Goal: Task Accomplishment & Management: Use online tool/utility

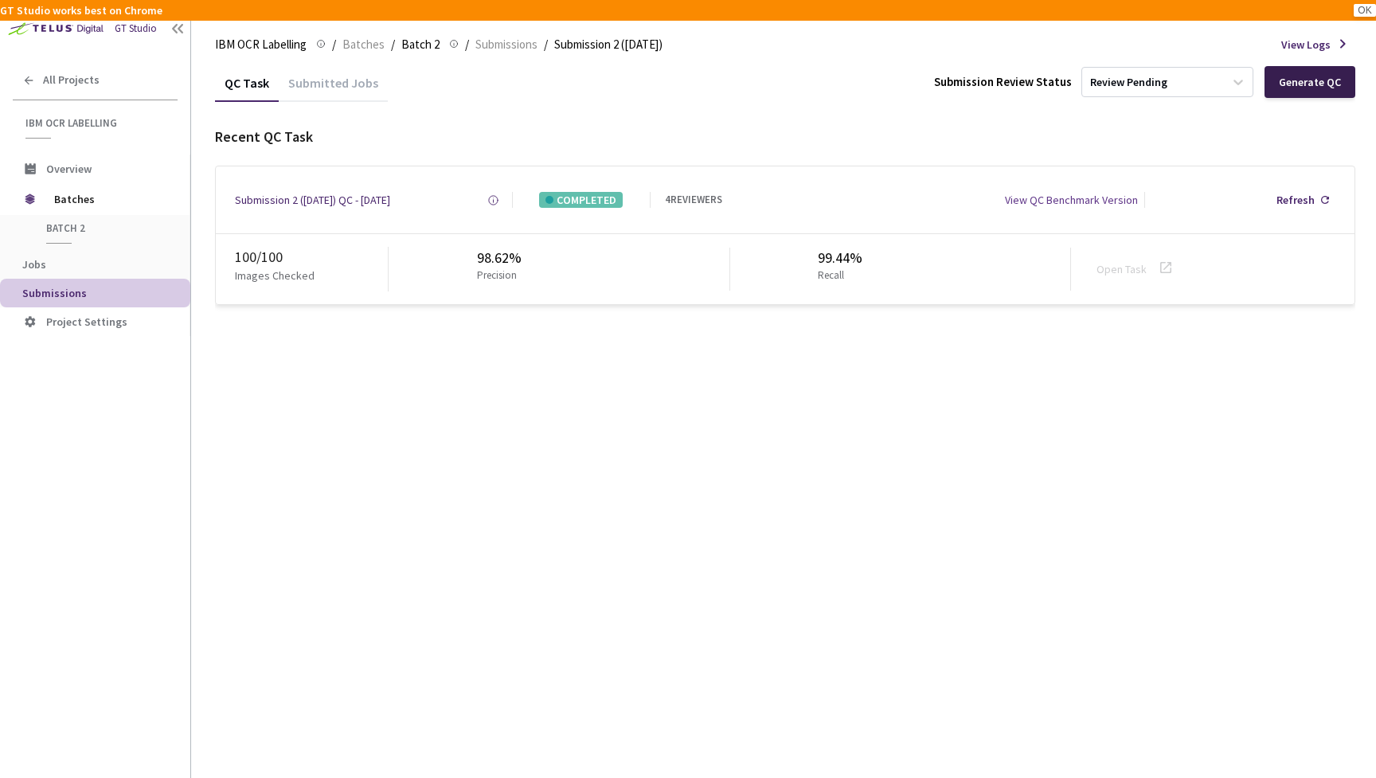
click at [1339, 80] on div "Generate QC" at bounding box center [1310, 82] width 62 height 13
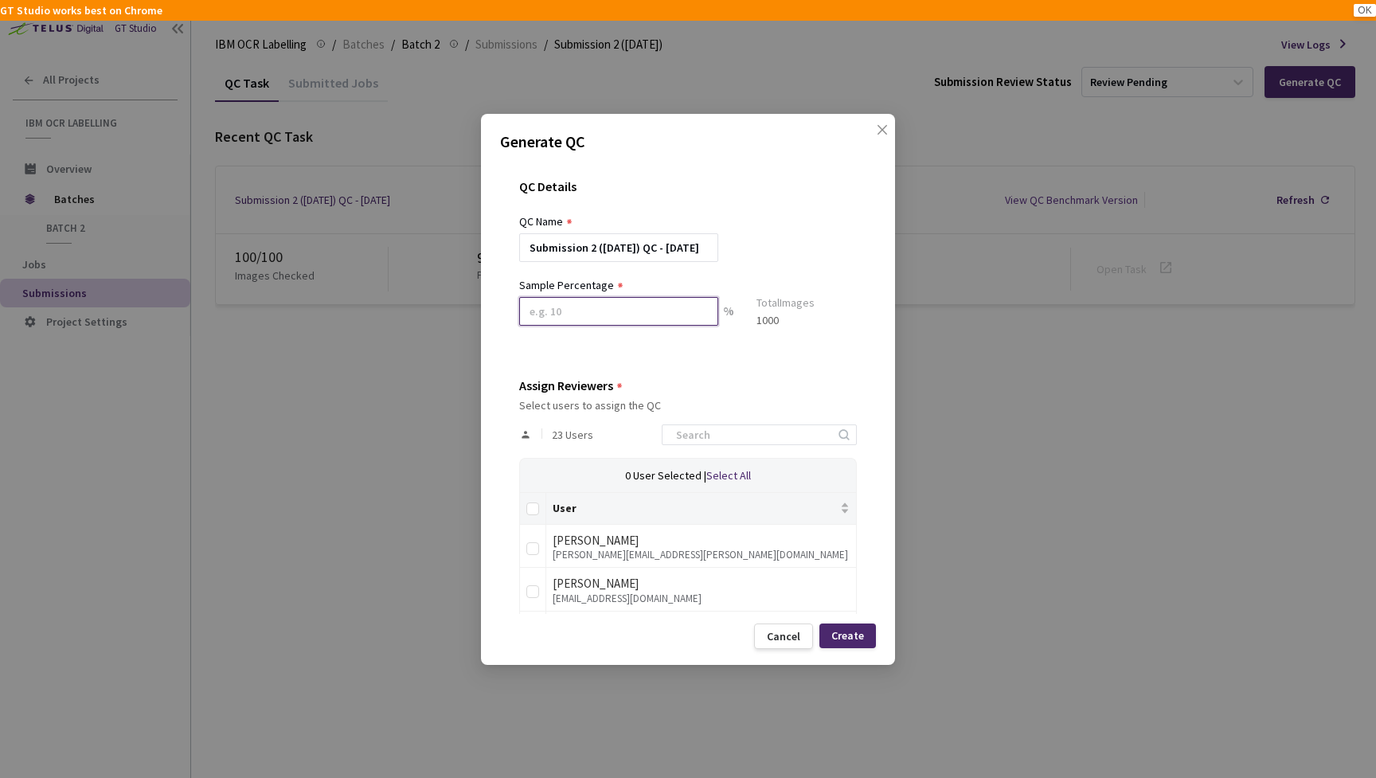
click at [636, 315] on input at bounding box center [618, 311] width 199 height 29
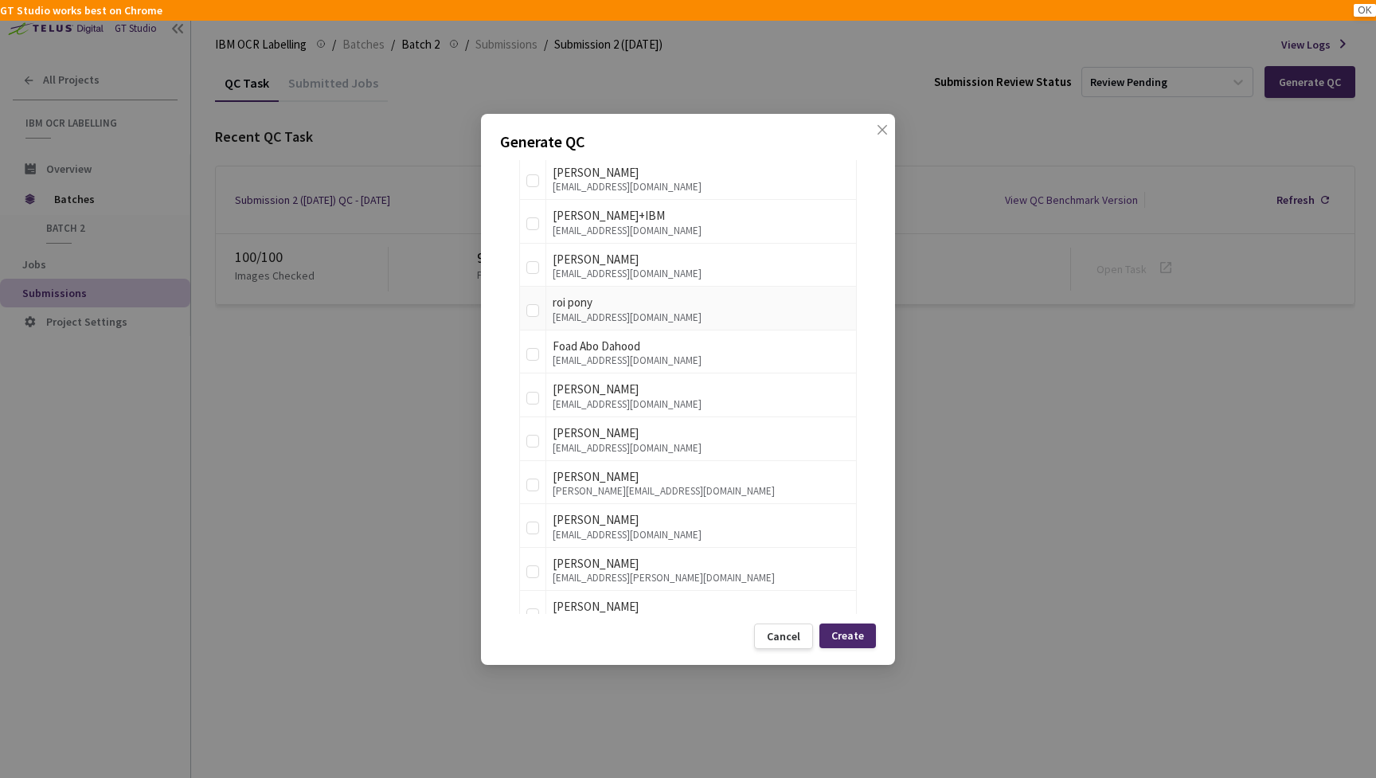
scroll to position [487, 0]
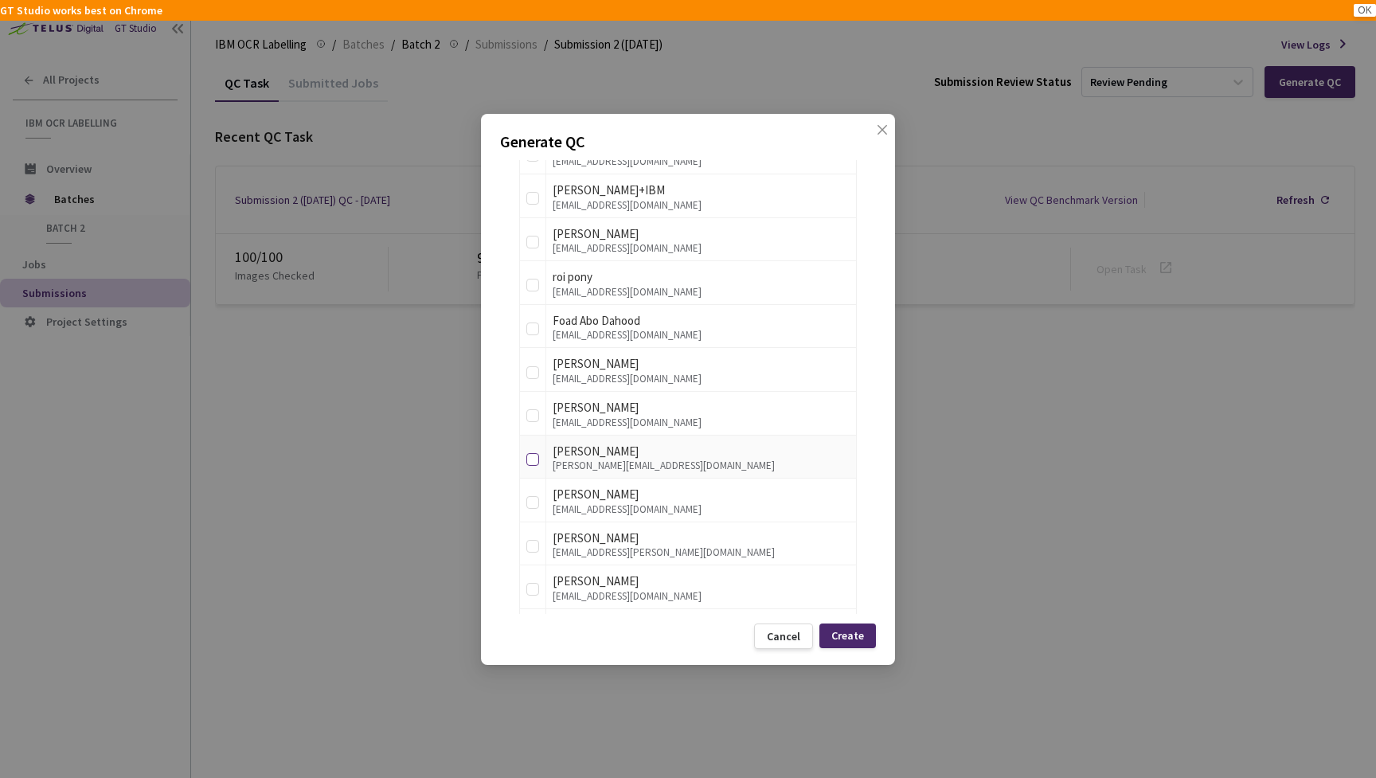
type input "10"
click at [534, 453] on input "checkbox" at bounding box center [532, 459] width 13 height 13
checkbox input "true"
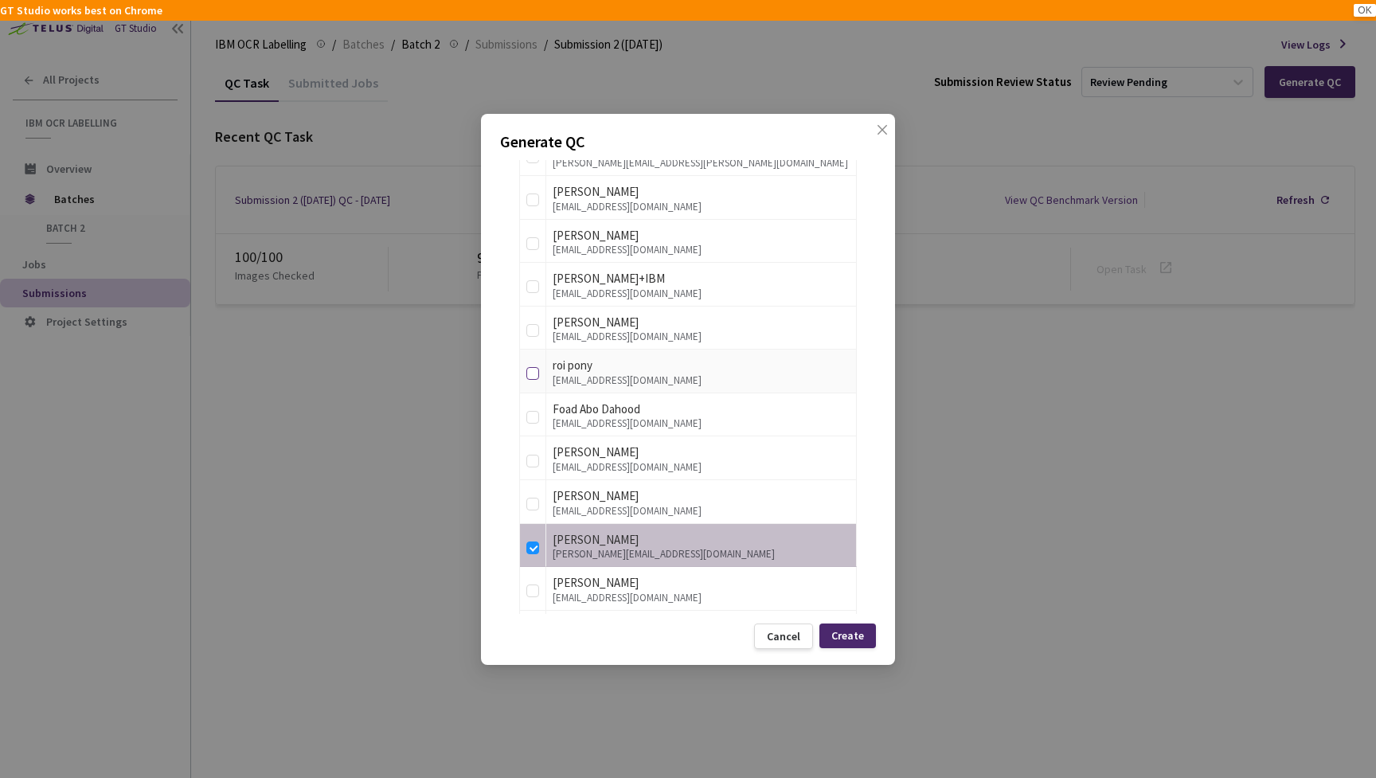
scroll to position [397, 0]
click at [530, 243] on input "checkbox" at bounding box center [532, 244] width 13 height 13
checkbox input "true"
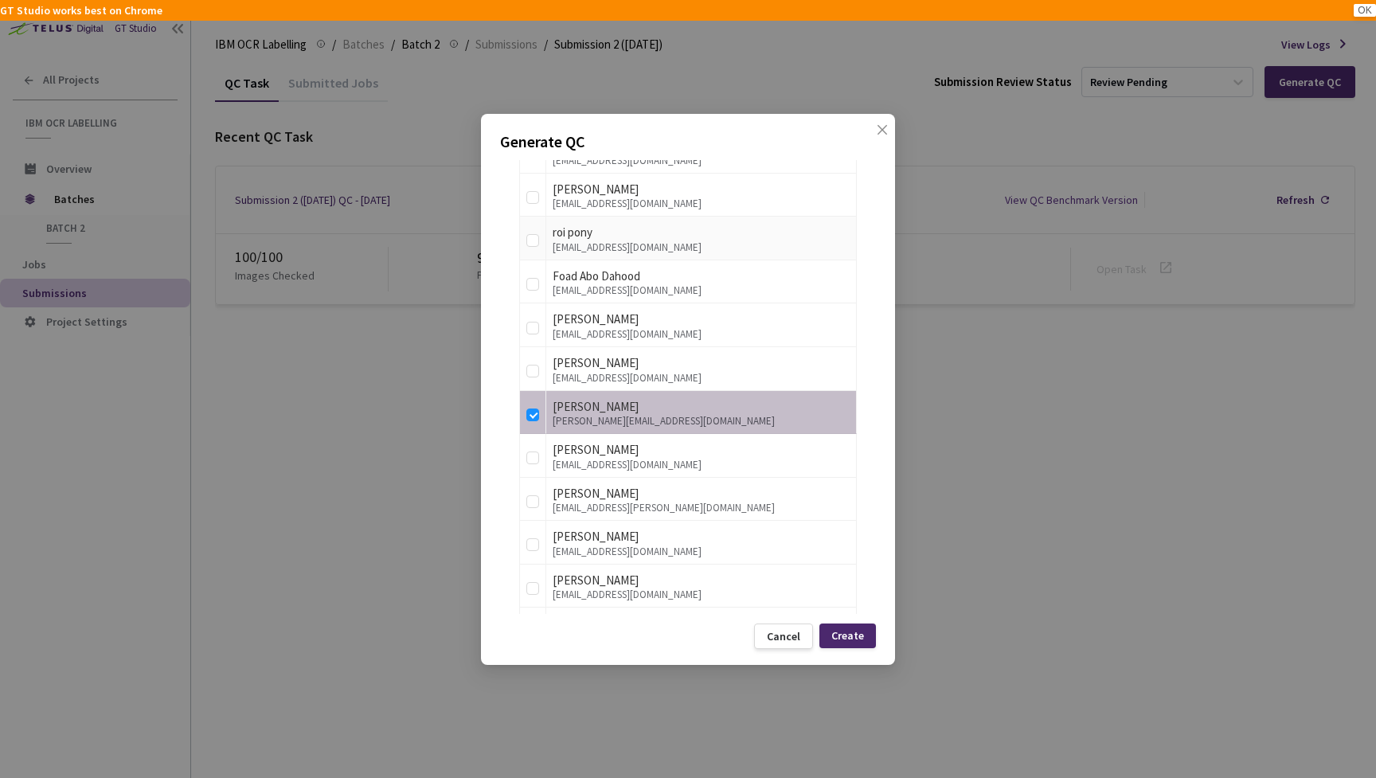
scroll to position [537, 0]
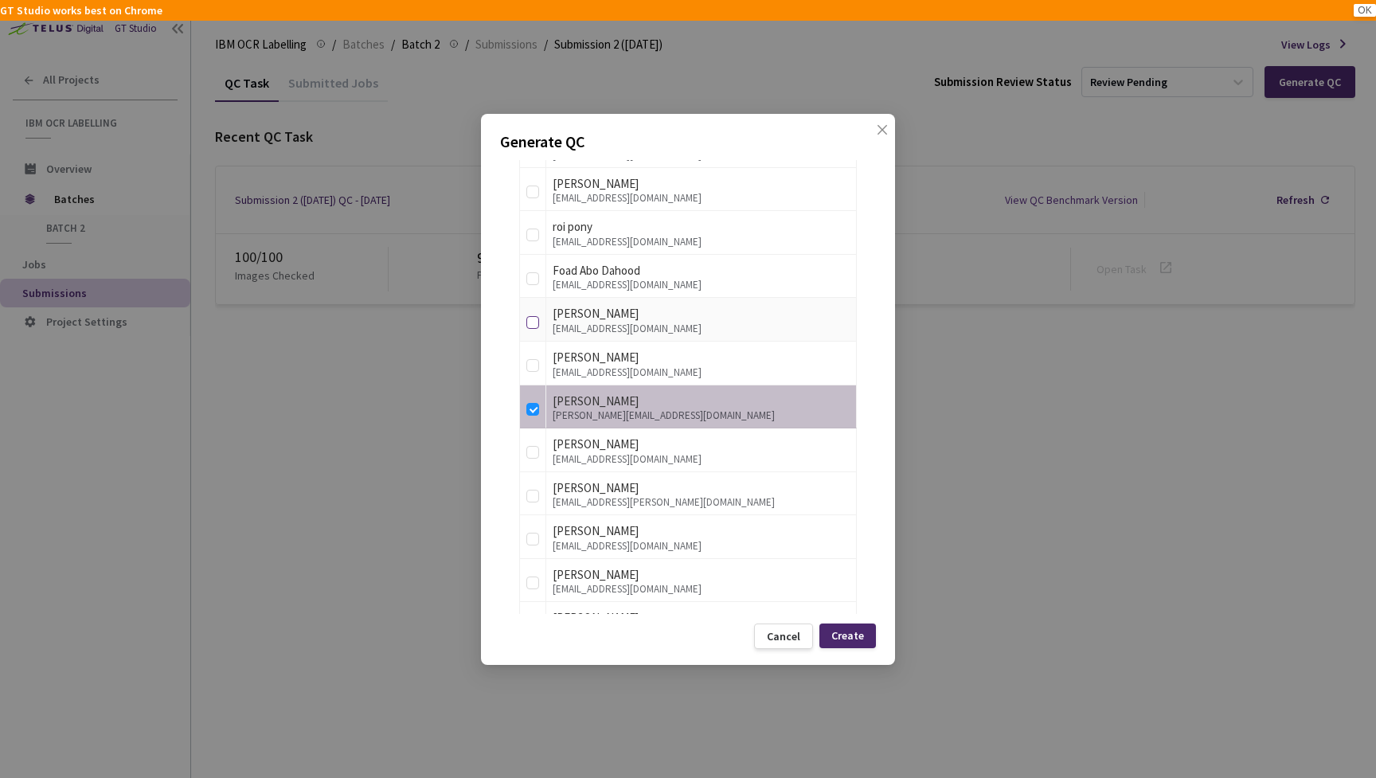
click at [534, 316] on input "checkbox" at bounding box center [532, 322] width 13 height 13
checkbox input "true"
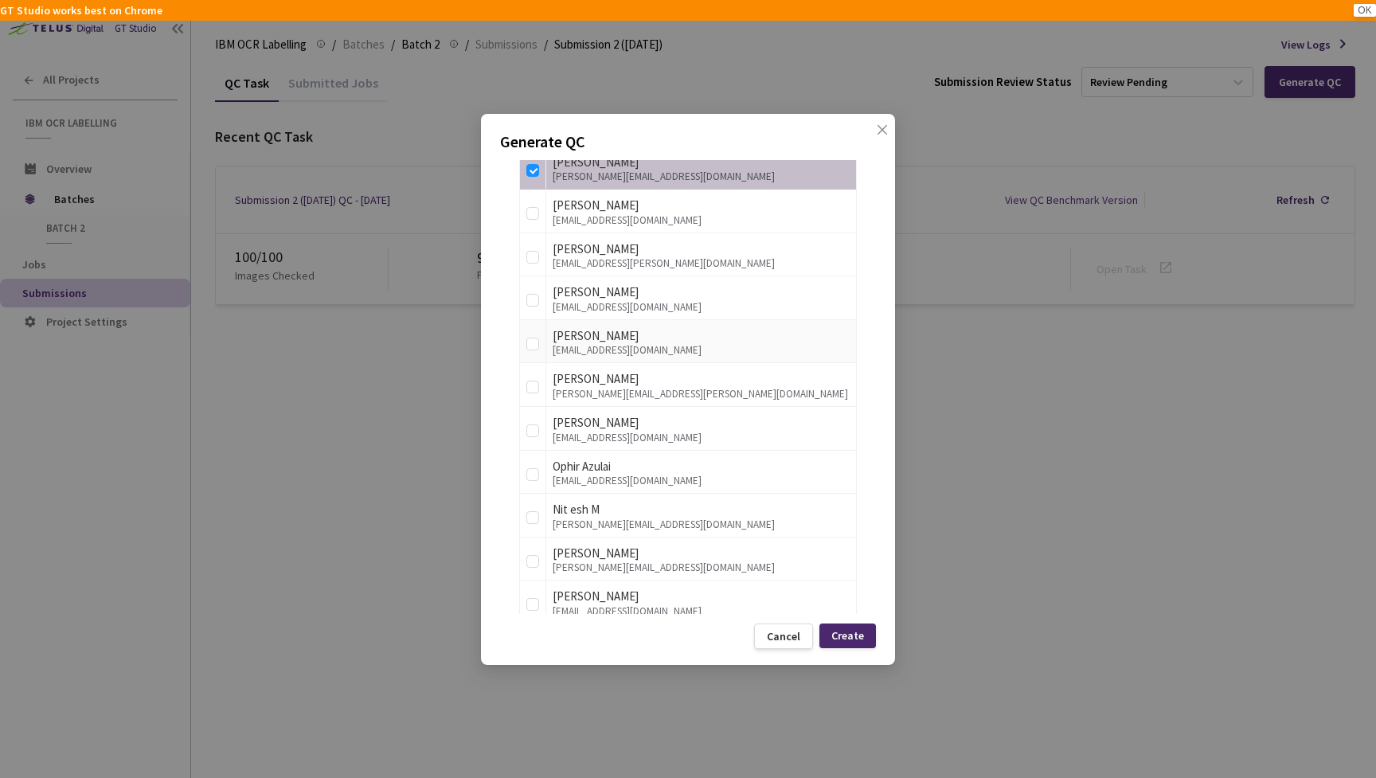
scroll to position [819, 0]
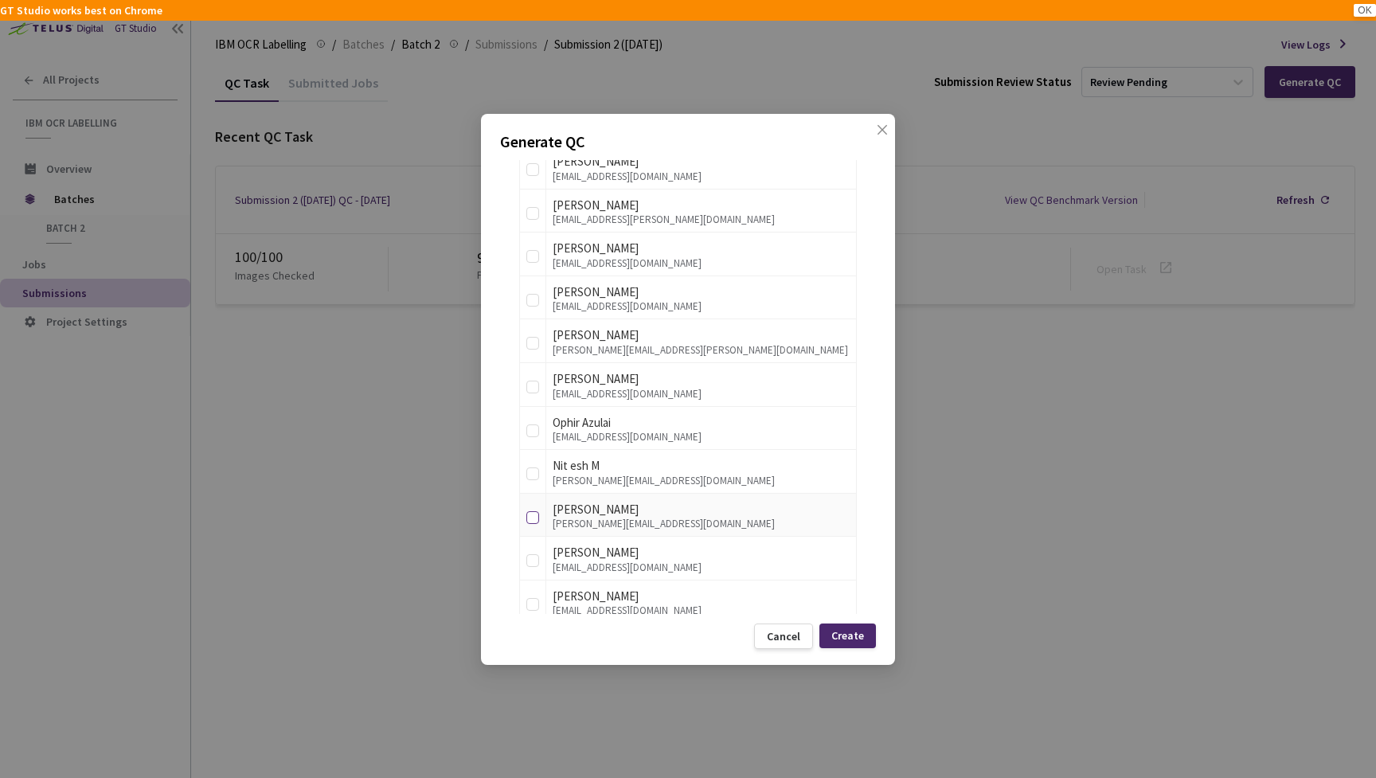
click at [535, 511] on input "checkbox" at bounding box center [532, 517] width 13 height 13
checkbox input "true"
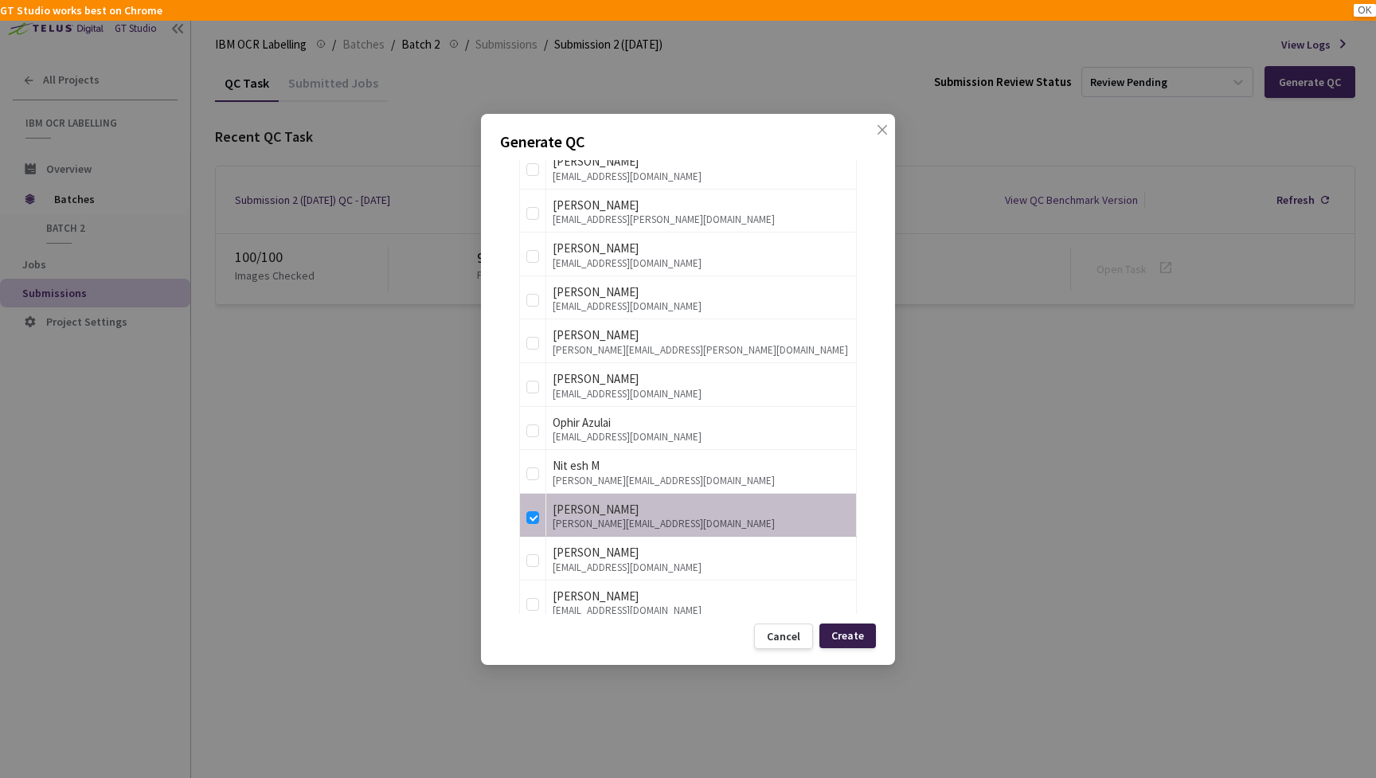
click at [845, 634] on div "Create" at bounding box center [847, 635] width 33 height 13
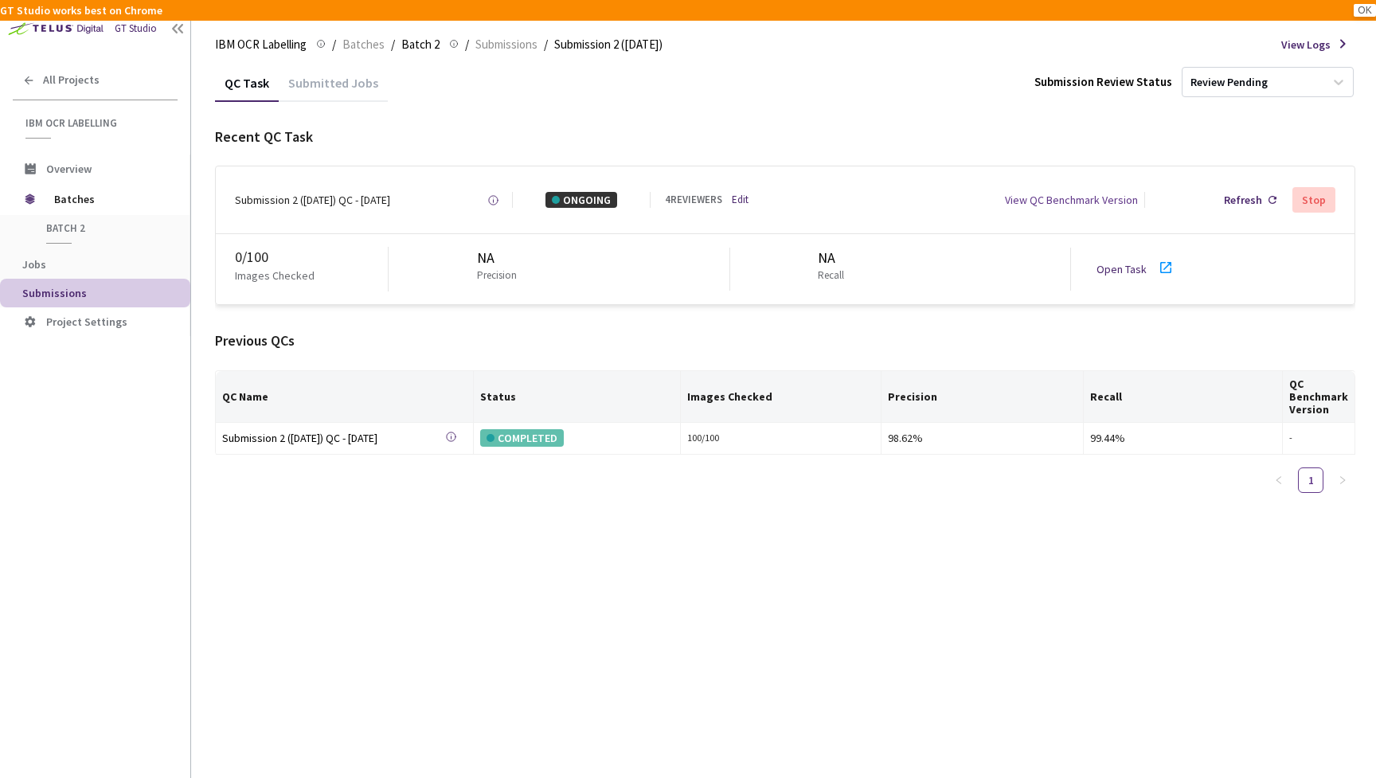
click at [655, 253] on div "NA Precision" at bounding box center [559, 269] width 341 height 43
click at [805, 205] on div "View QC Benchmark Version" at bounding box center [958, 200] width 385 height 16
click at [1123, 268] on link "Open Task" at bounding box center [1121, 269] width 50 height 14
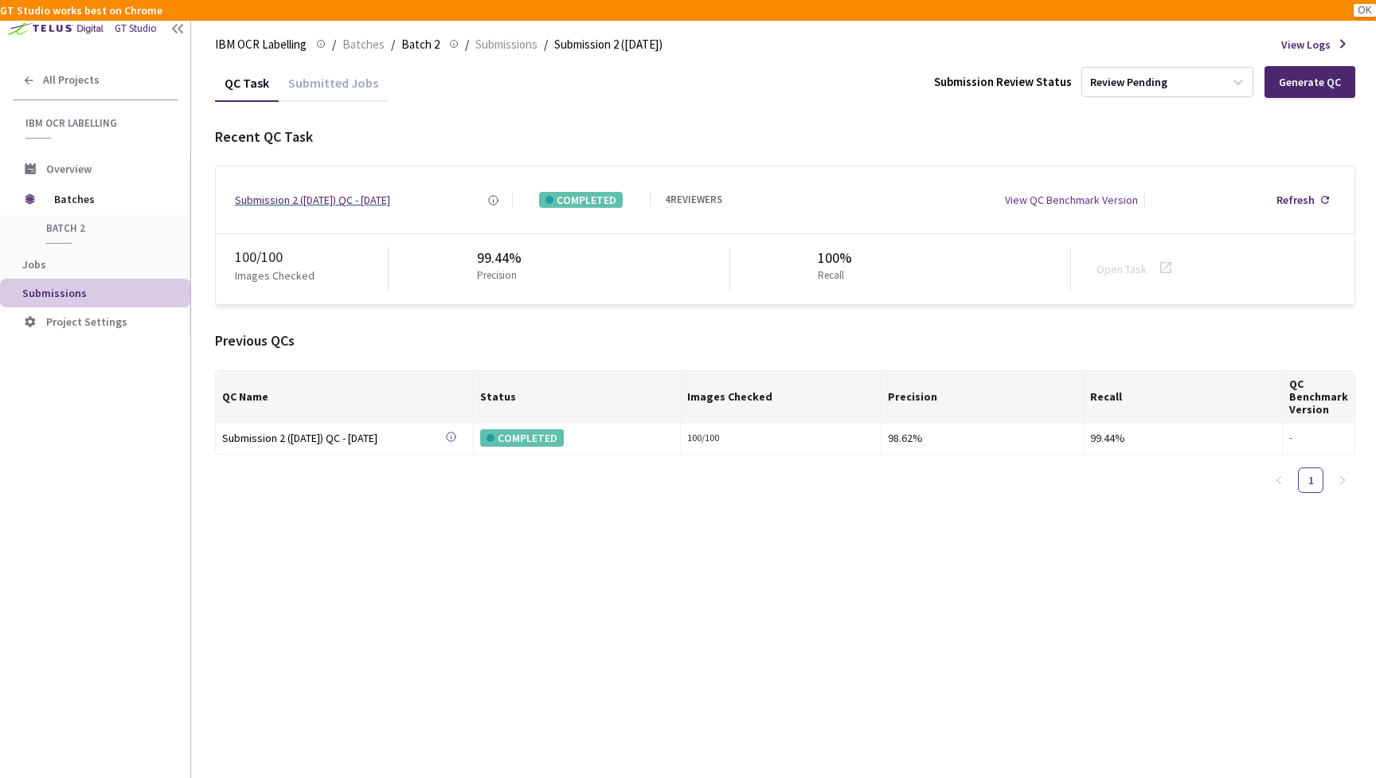
click at [299, 197] on div "Submission 2 ([DATE]) QC - [DATE]" at bounding box center [312, 200] width 155 height 16
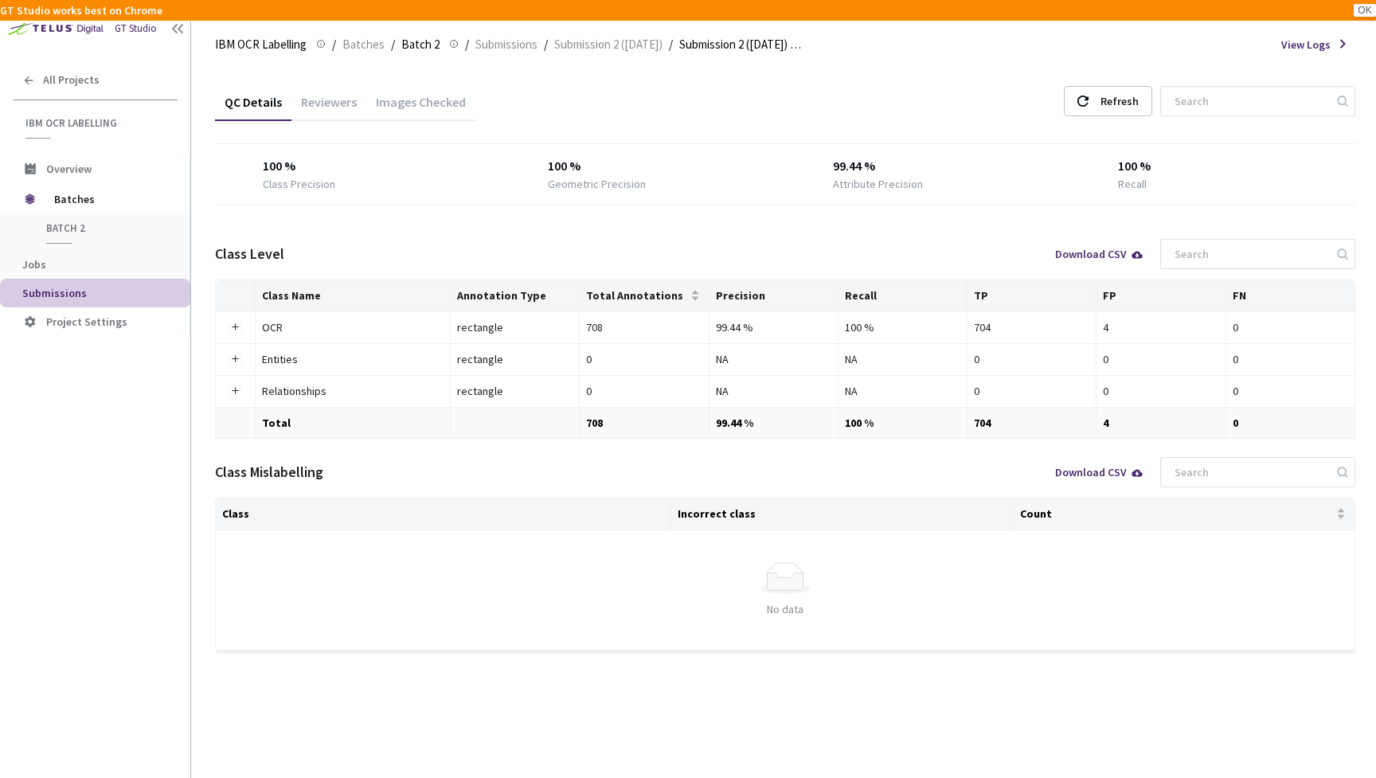
click at [411, 100] on div "Images Checked" at bounding box center [420, 107] width 109 height 27
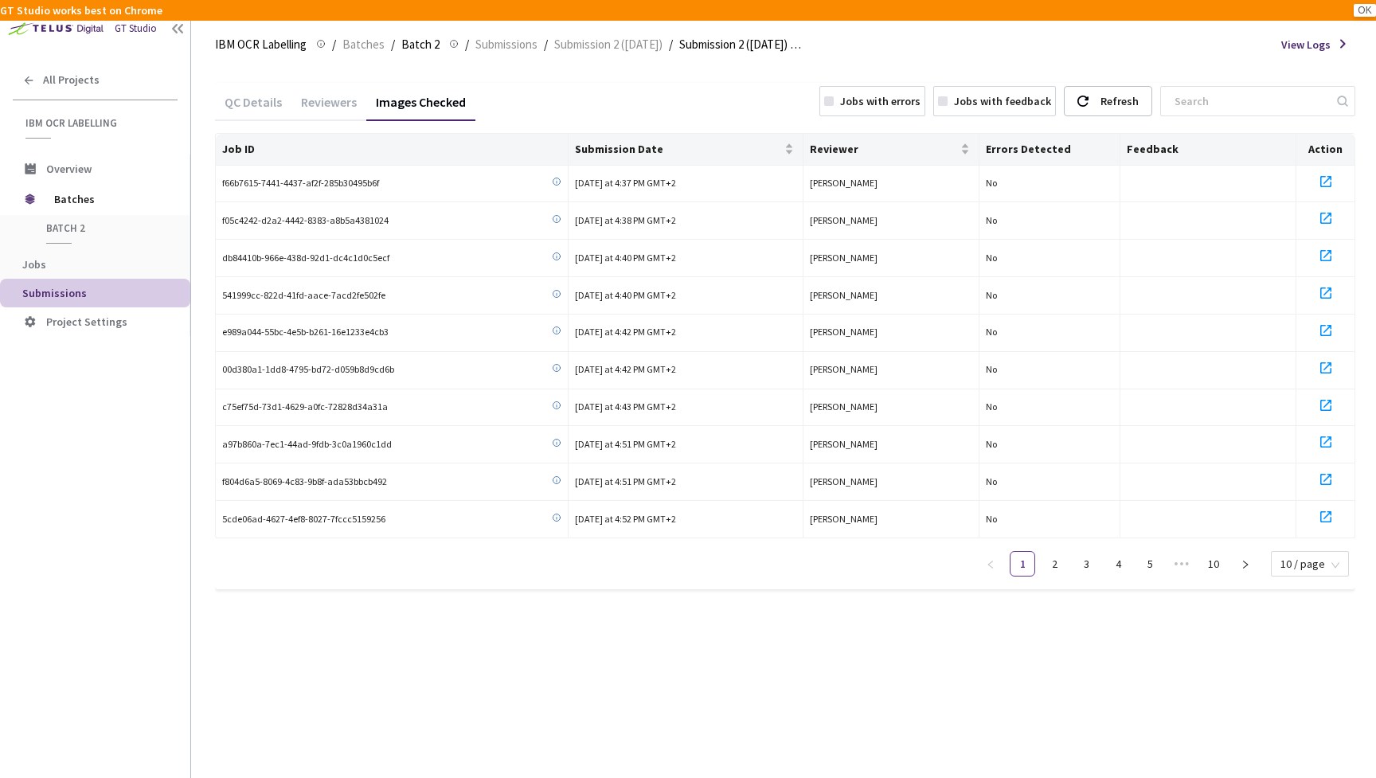
click at [833, 100] on rect at bounding box center [829, 101] width 10 height 10
